Goal: Information Seeking & Learning: Understand process/instructions

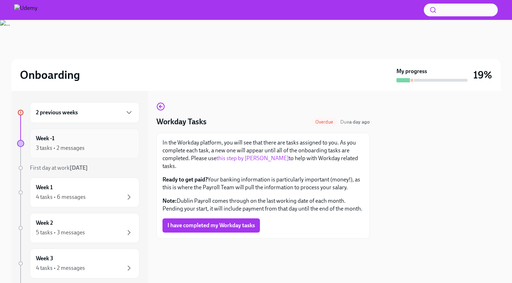
click at [79, 141] on div "Week -1 3 tasks • 2 messages" at bounding box center [84, 144] width 97 height 18
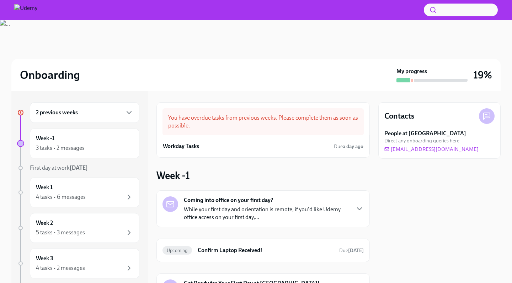
click at [88, 113] on div "2 previous weeks" at bounding box center [84, 112] width 97 height 9
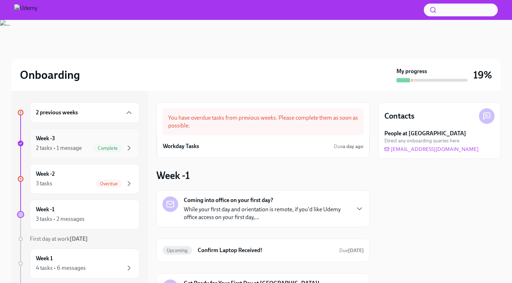
click at [76, 144] on div "2 tasks • 1 message" at bounding box center [59, 148] width 46 height 8
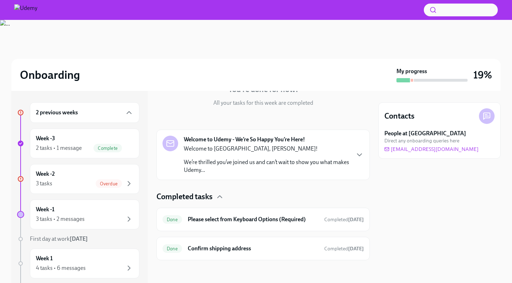
scroll to position [79, 0]
click at [66, 182] on div "3 tasks Overdue" at bounding box center [84, 183] width 97 height 9
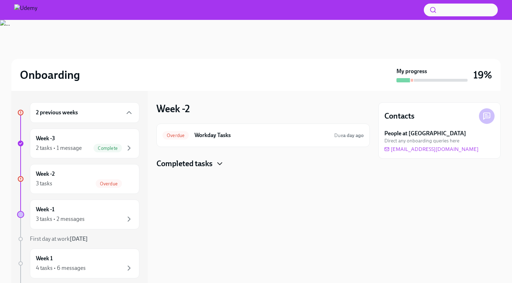
click at [222, 163] on icon "button" at bounding box center [220, 164] width 4 height 2
click at [251, 135] on h6 "Workday Tasks" at bounding box center [261, 135] width 134 height 8
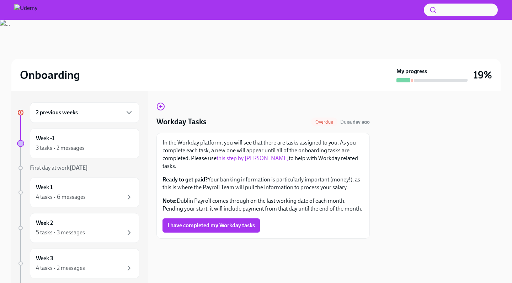
click at [252, 158] on link "this step by [PERSON_NAME]" at bounding box center [252, 158] width 72 height 7
